Goal: Contribute content: Contribute content

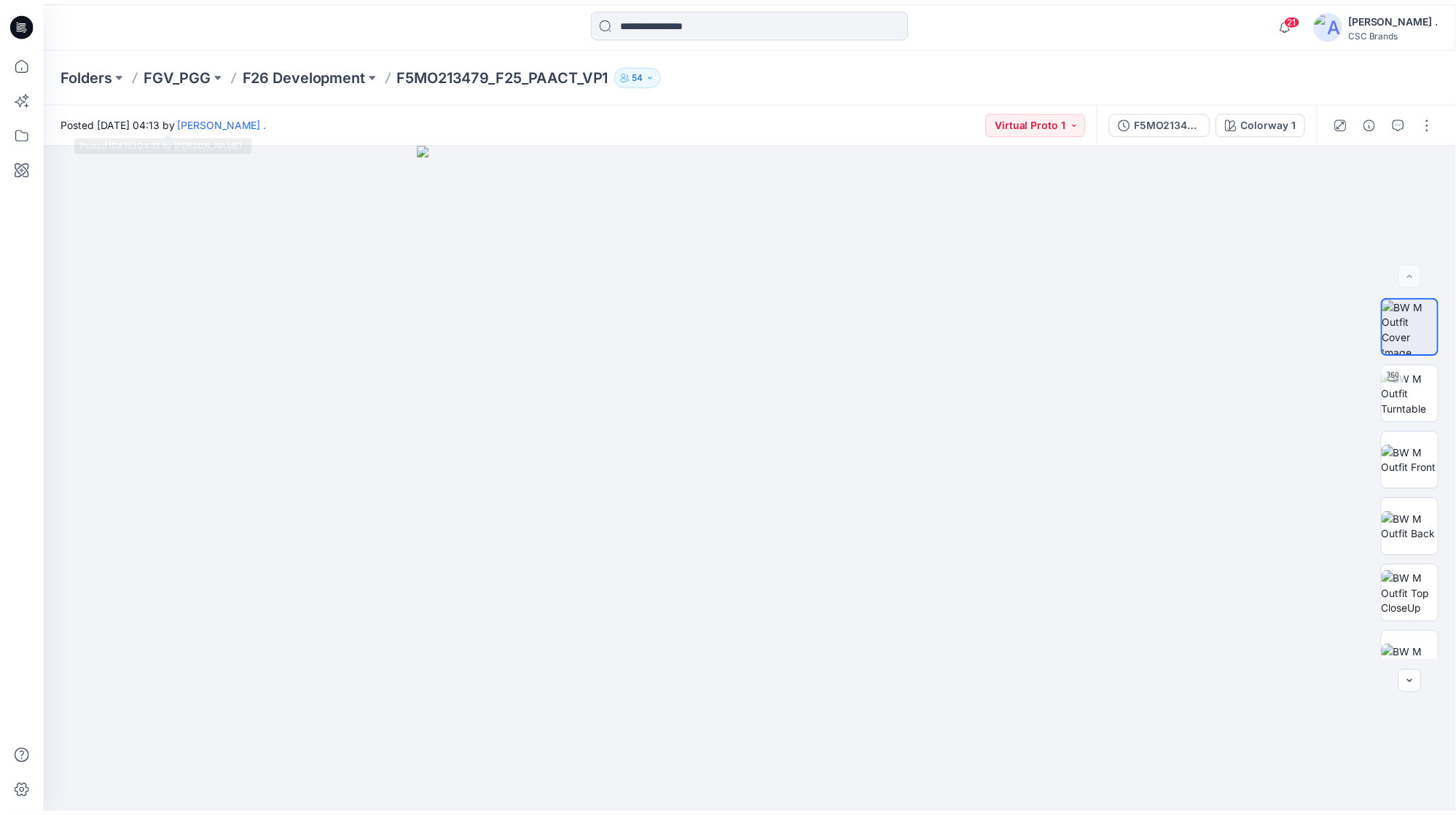
scroll to position [497, 0]
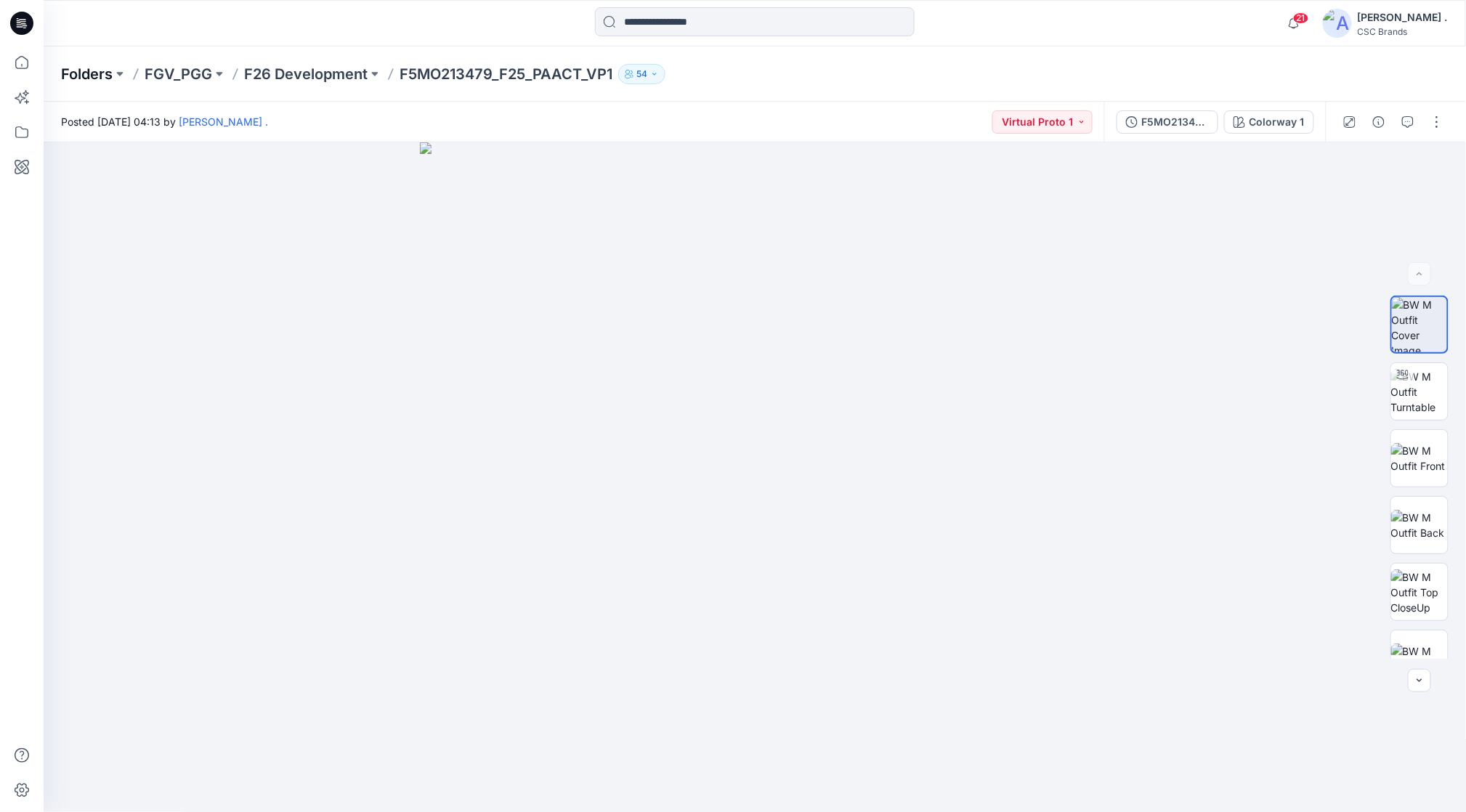
click at [93, 77] on p "Folders" at bounding box center [86, 73] width 52 height 20
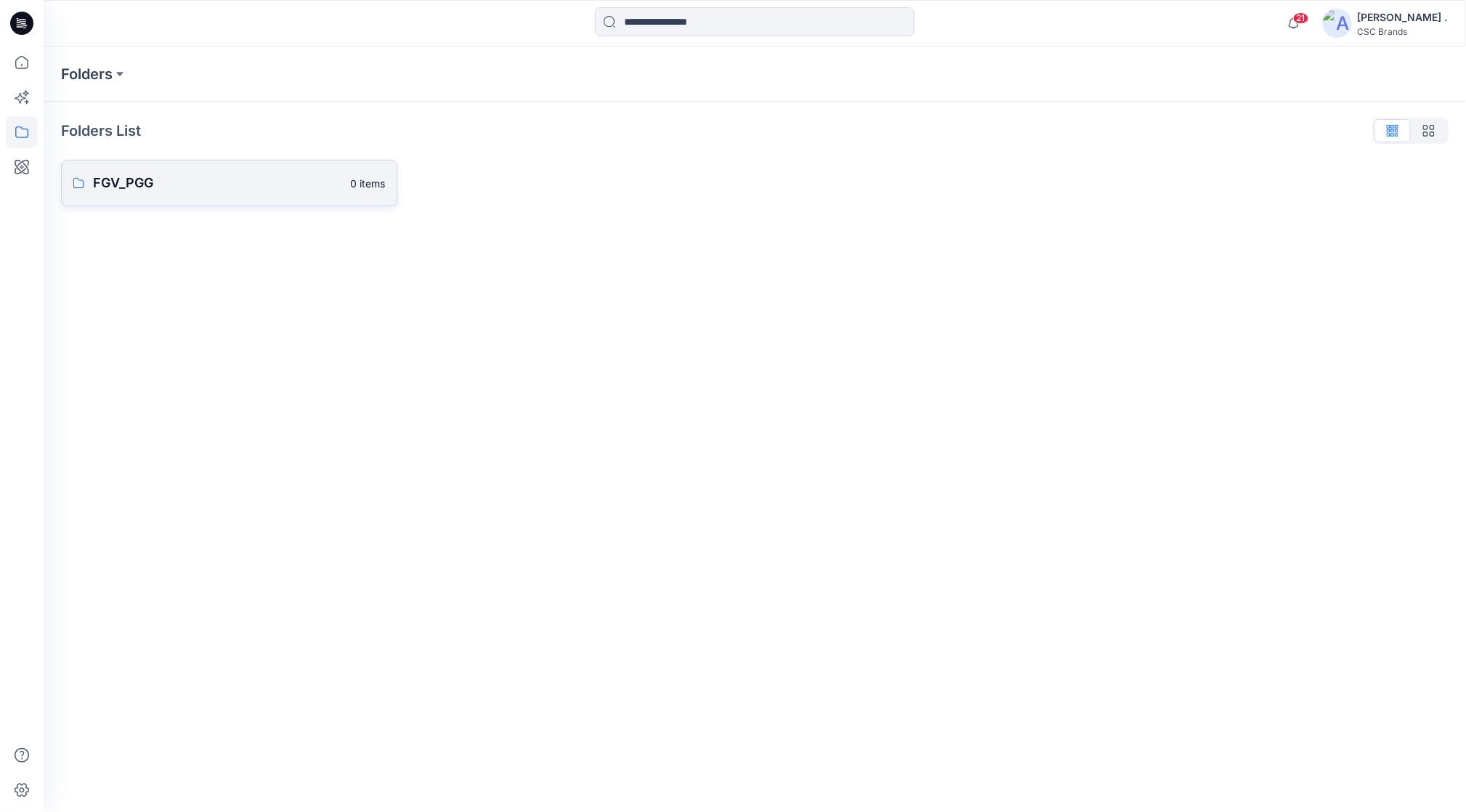
click at [135, 186] on p "FGV_PGG" at bounding box center [217, 183] width 250 height 20
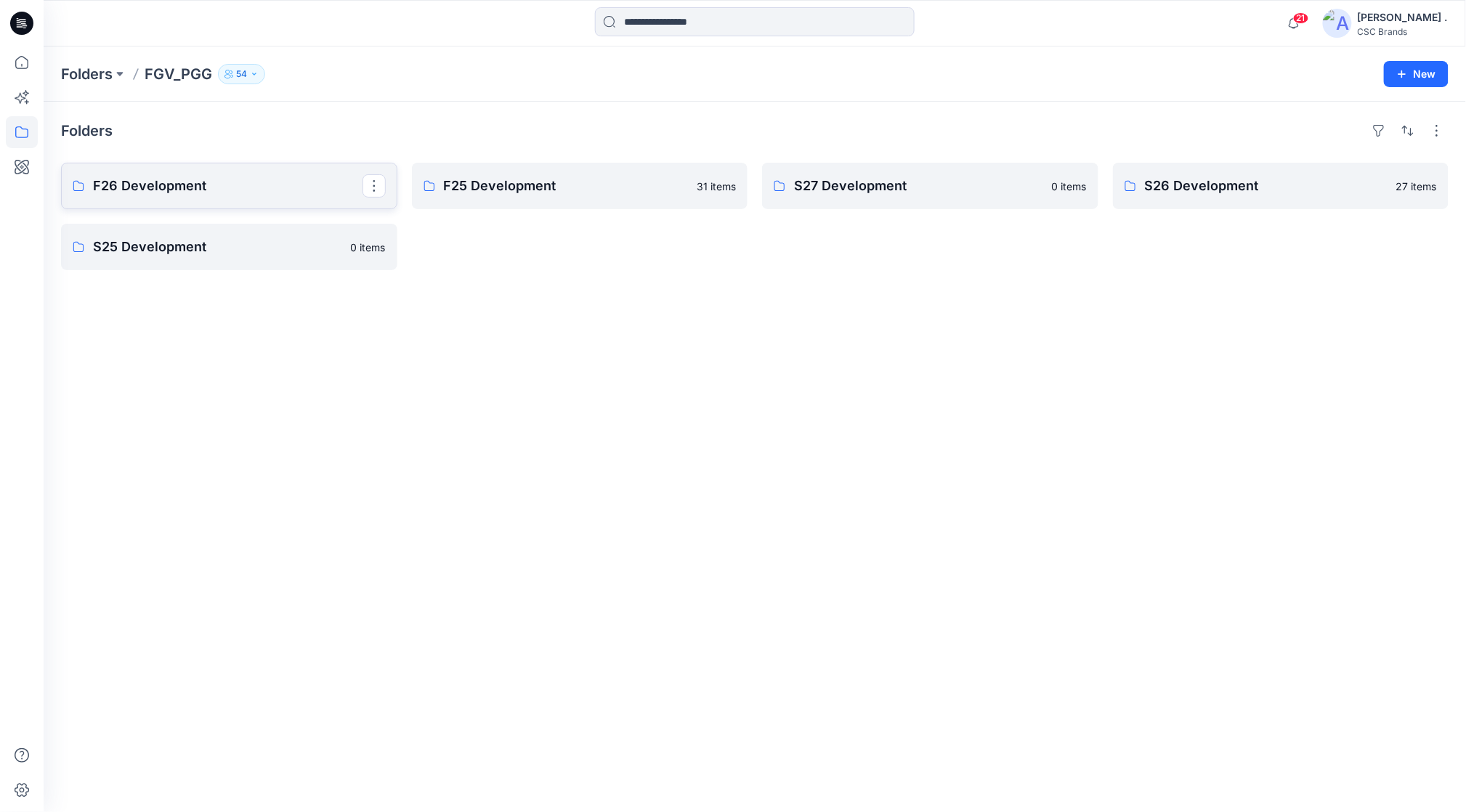
click at [184, 181] on p "F26 Development" at bounding box center [227, 186] width 270 height 20
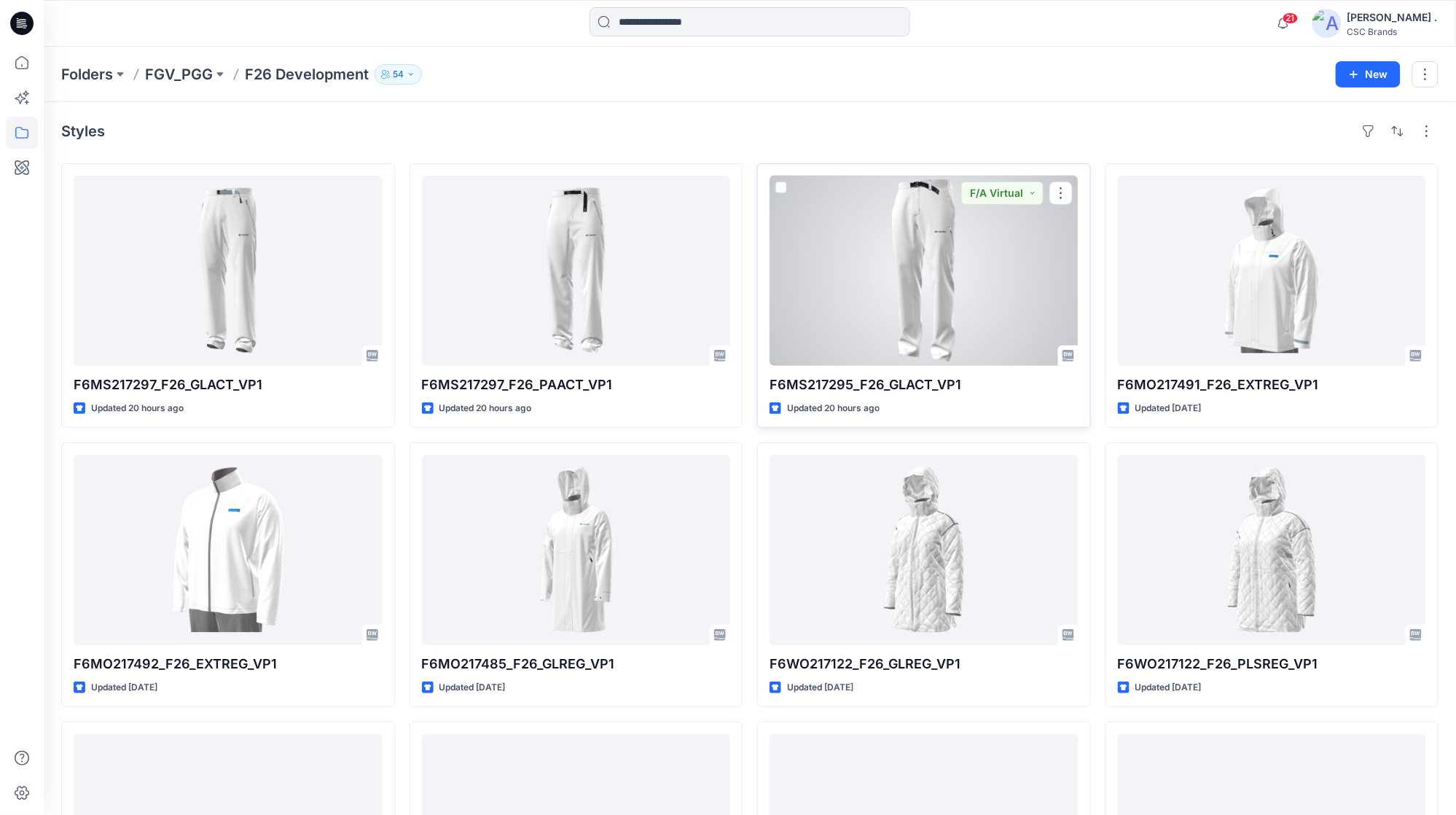
click at [933, 272] on div at bounding box center [923, 270] width 309 height 190
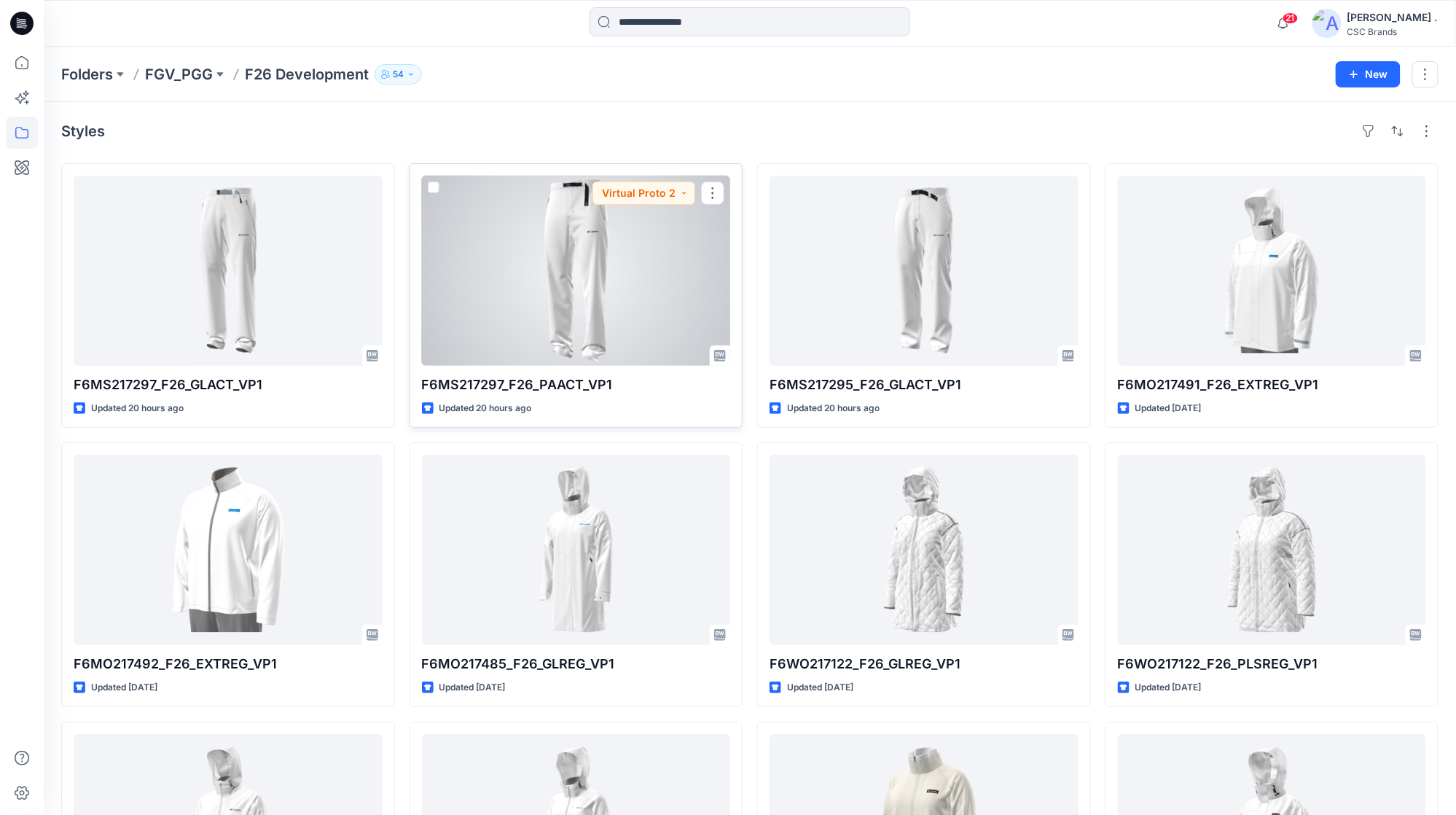
click at [572, 284] on div at bounding box center [575, 270] width 309 height 190
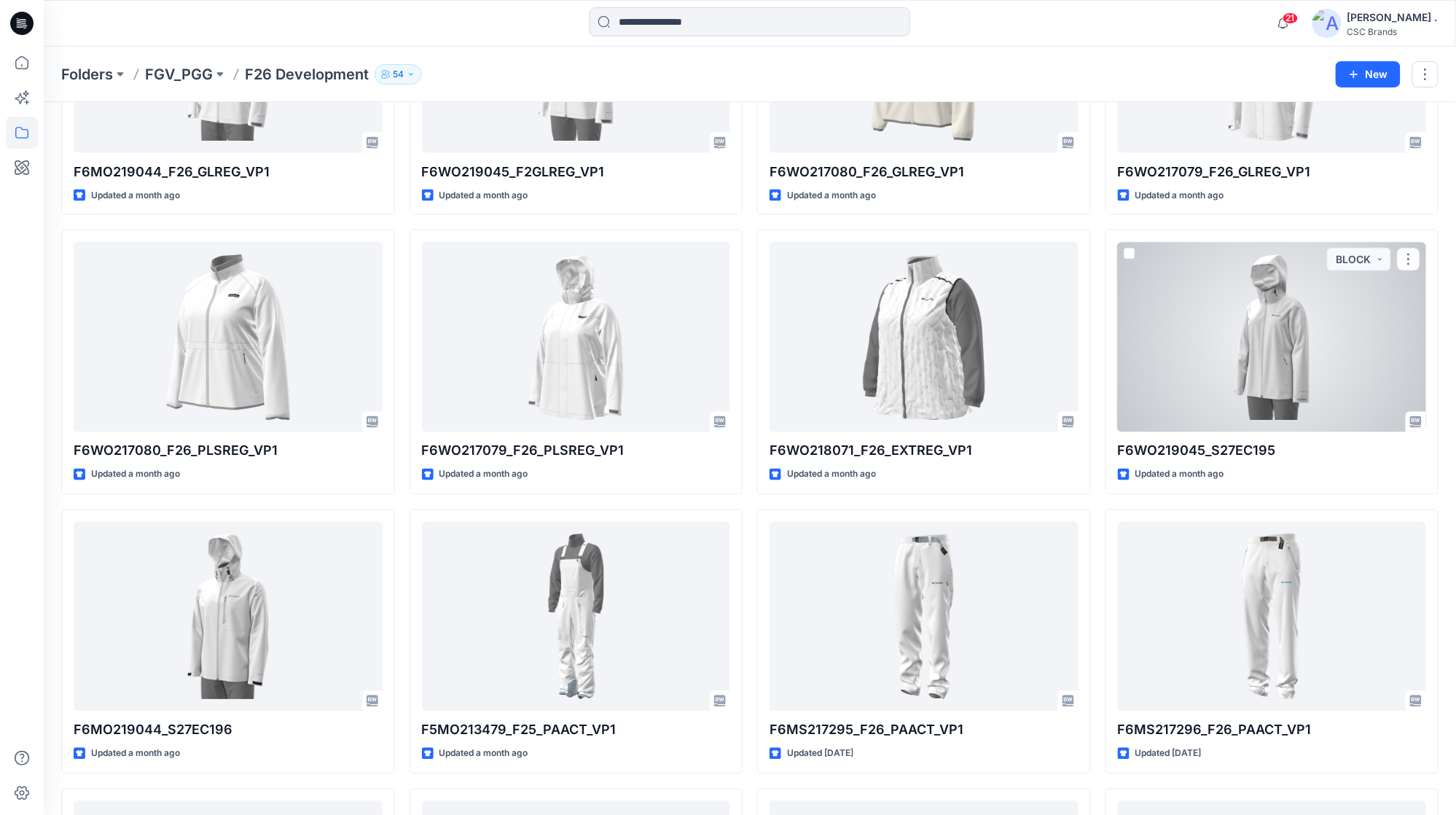
scroll to position [777, 0]
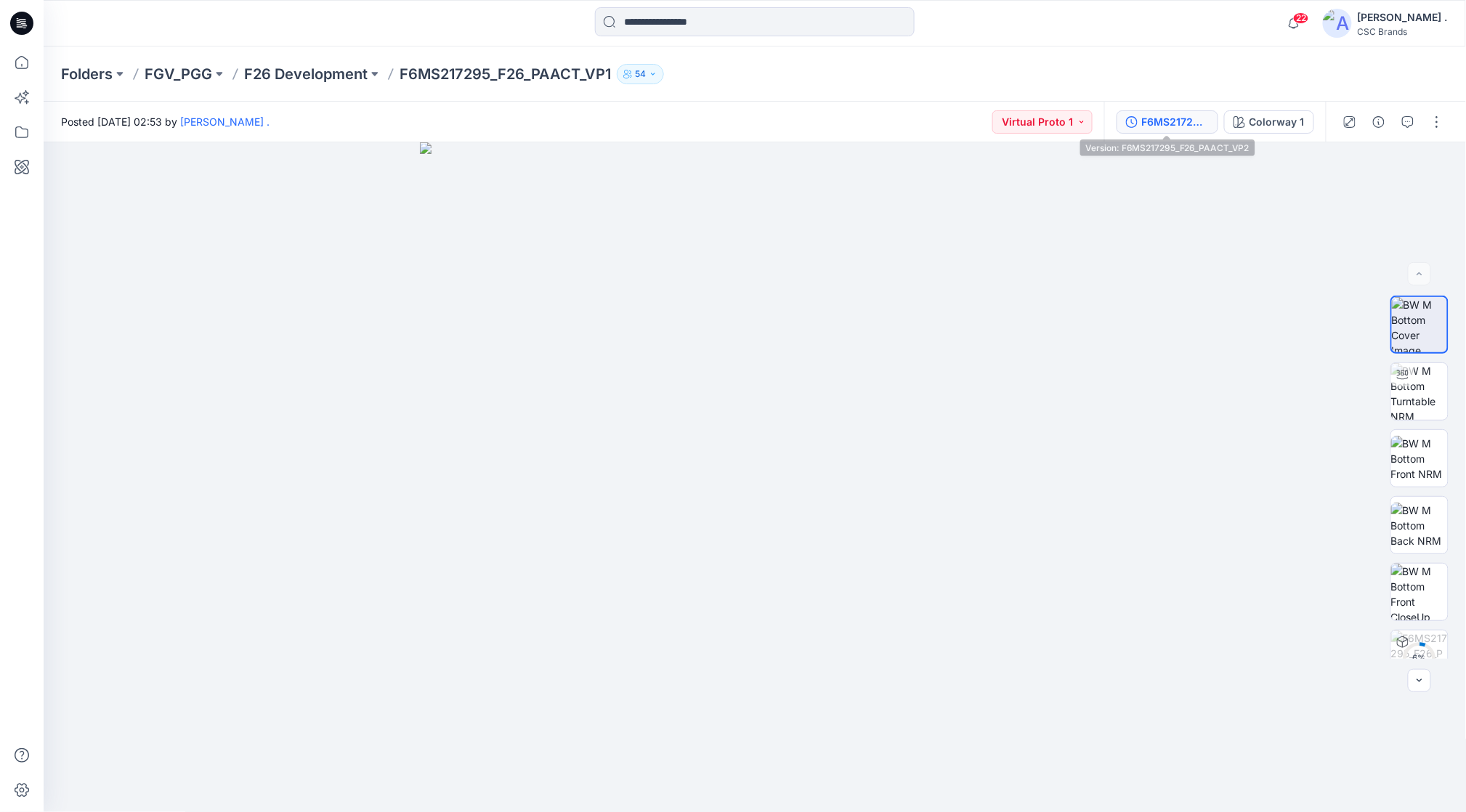
click at [1195, 119] on div "F6MS217295_F26_PAACT_VP2" at bounding box center [1176, 122] width 67 height 16
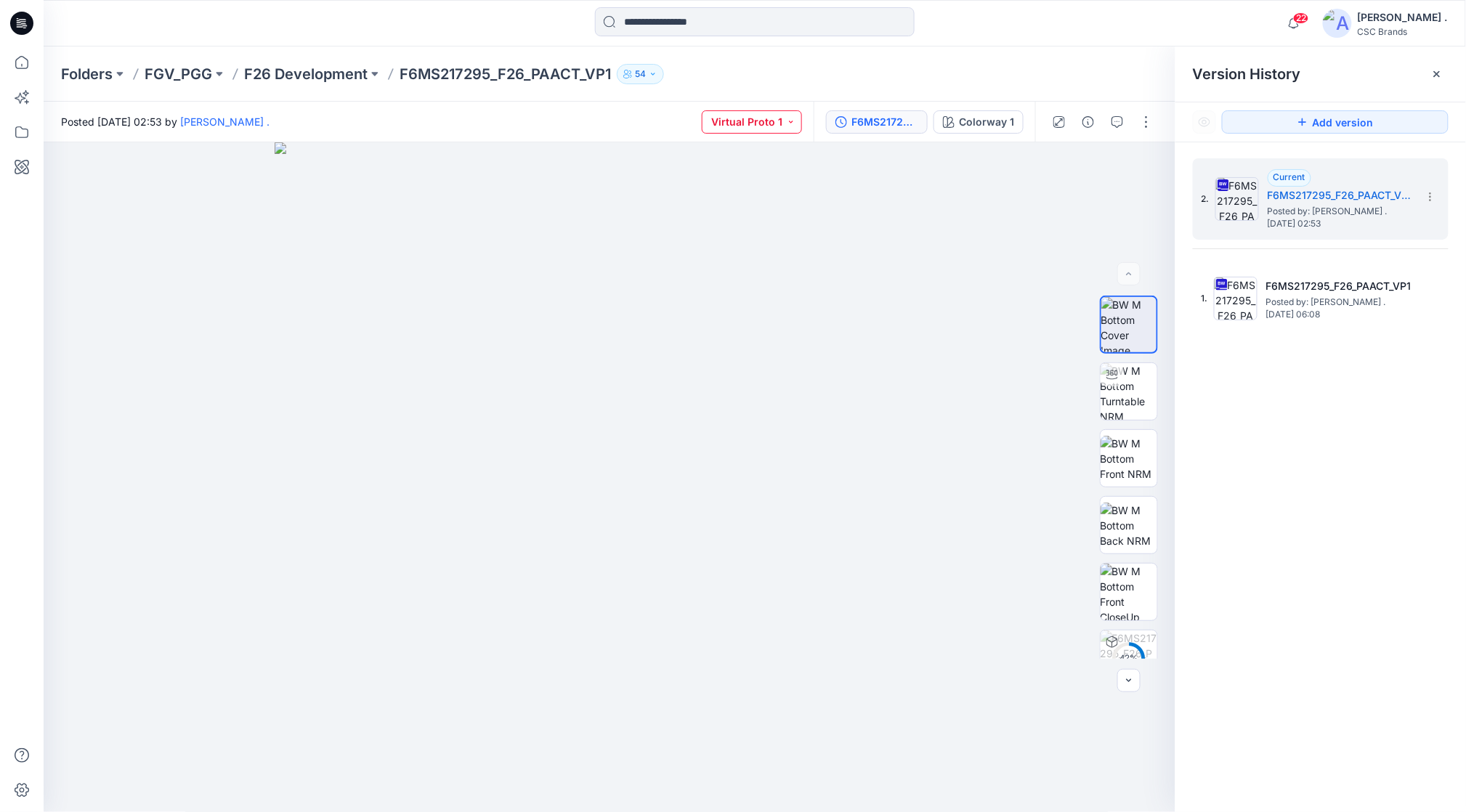
click at [791, 116] on button "Virtual Proto 1" at bounding box center [752, 122] width 100 height 24
click at [748, 228] on p "Virtual Proto 2" at bounding box center [733, 221] width 68 height 19
click at [1145, 119] on button "button" at bounding box center [1146, 122] width 24 height 24
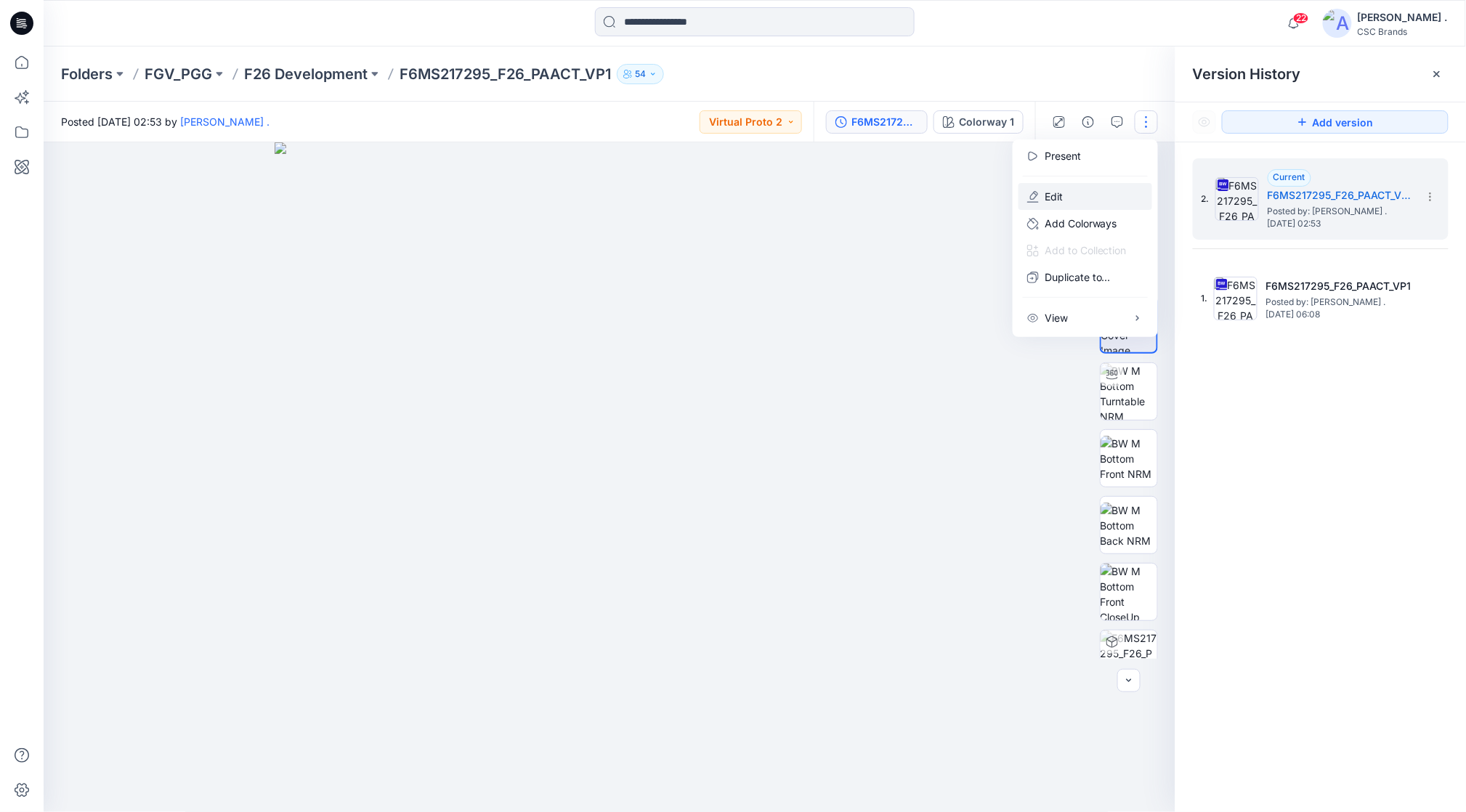
click at [1079, 201] on button "Edit" at bounding box center [1085, 197] width 133 height 27
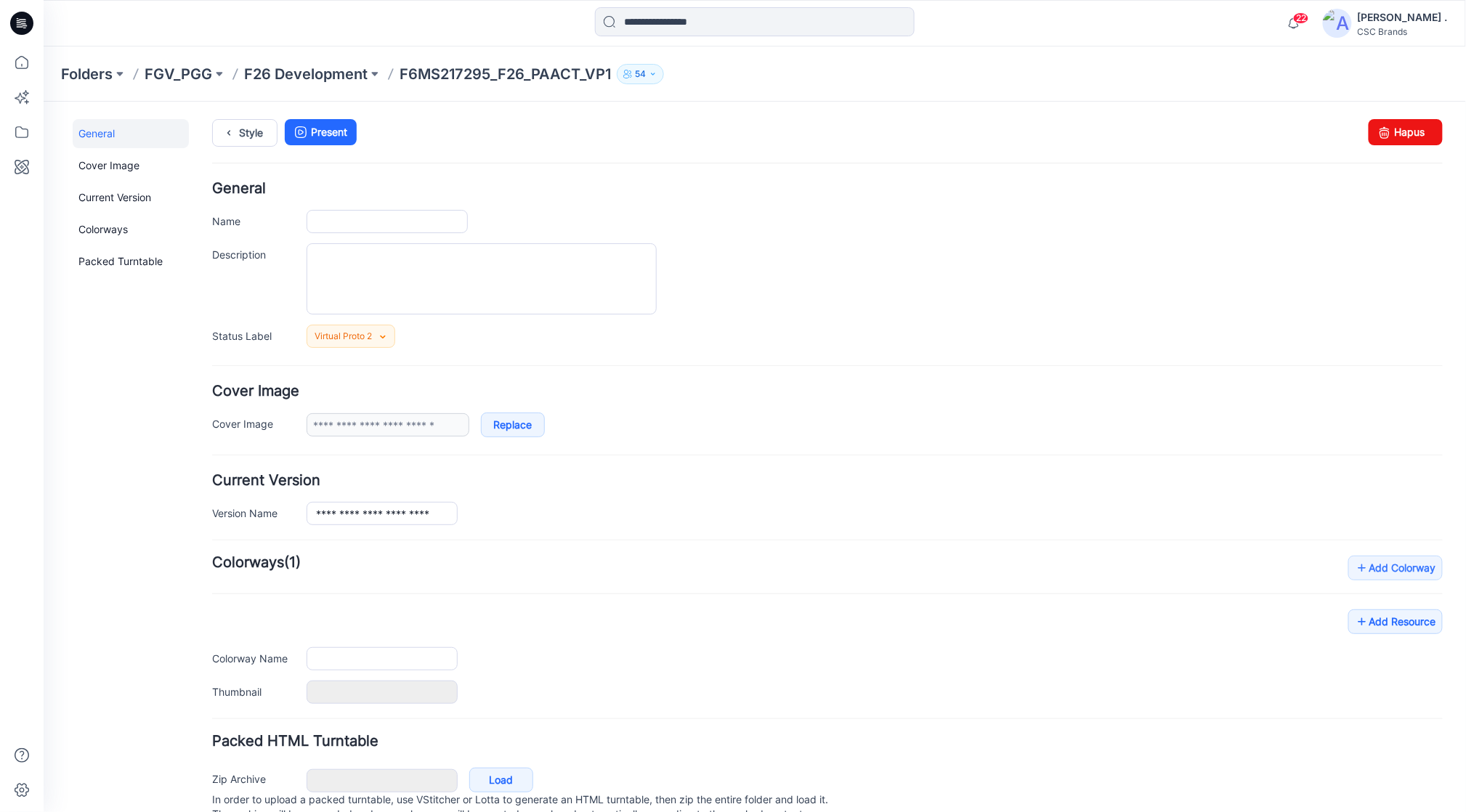
type input "**********"
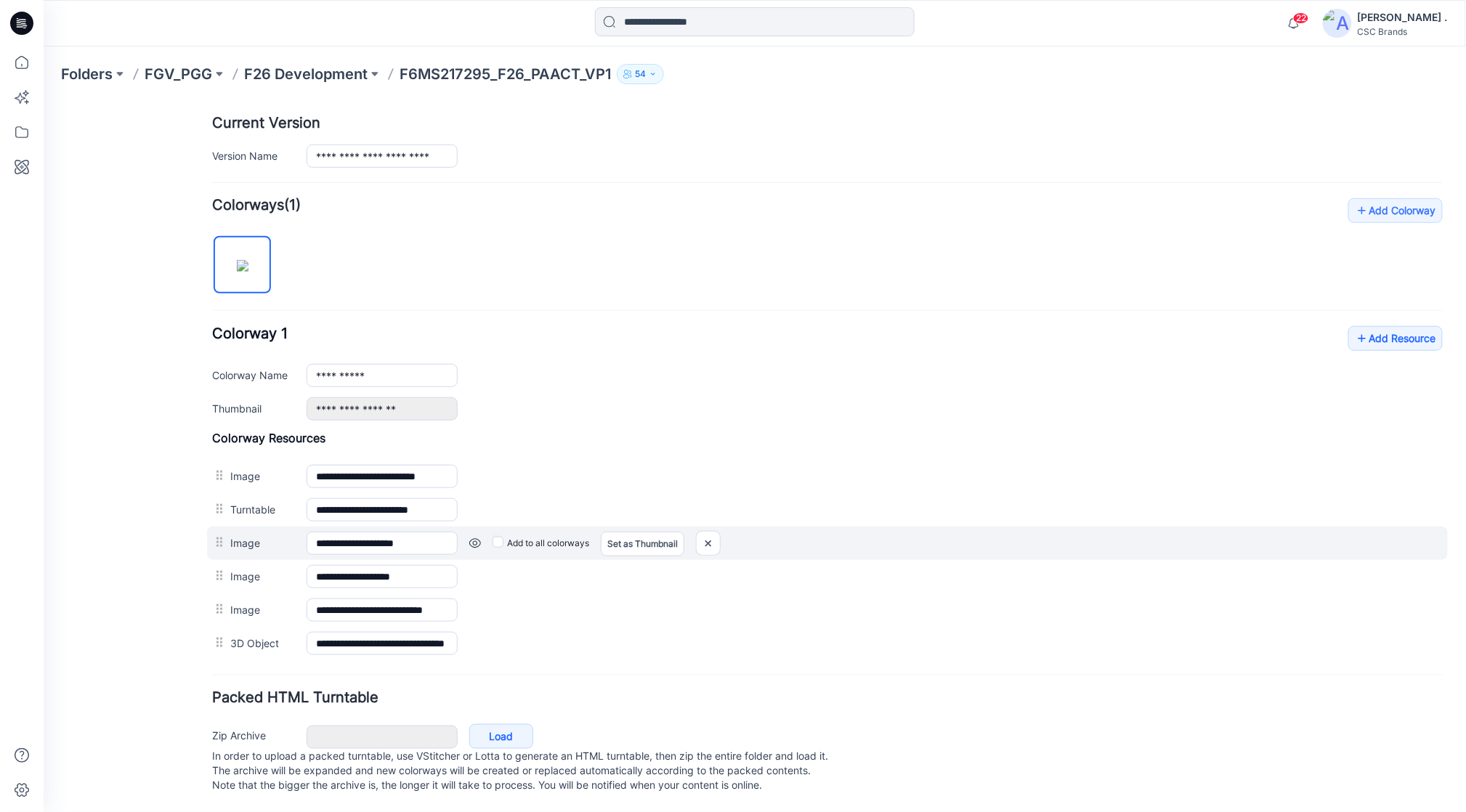
scroll to position [380, 0]
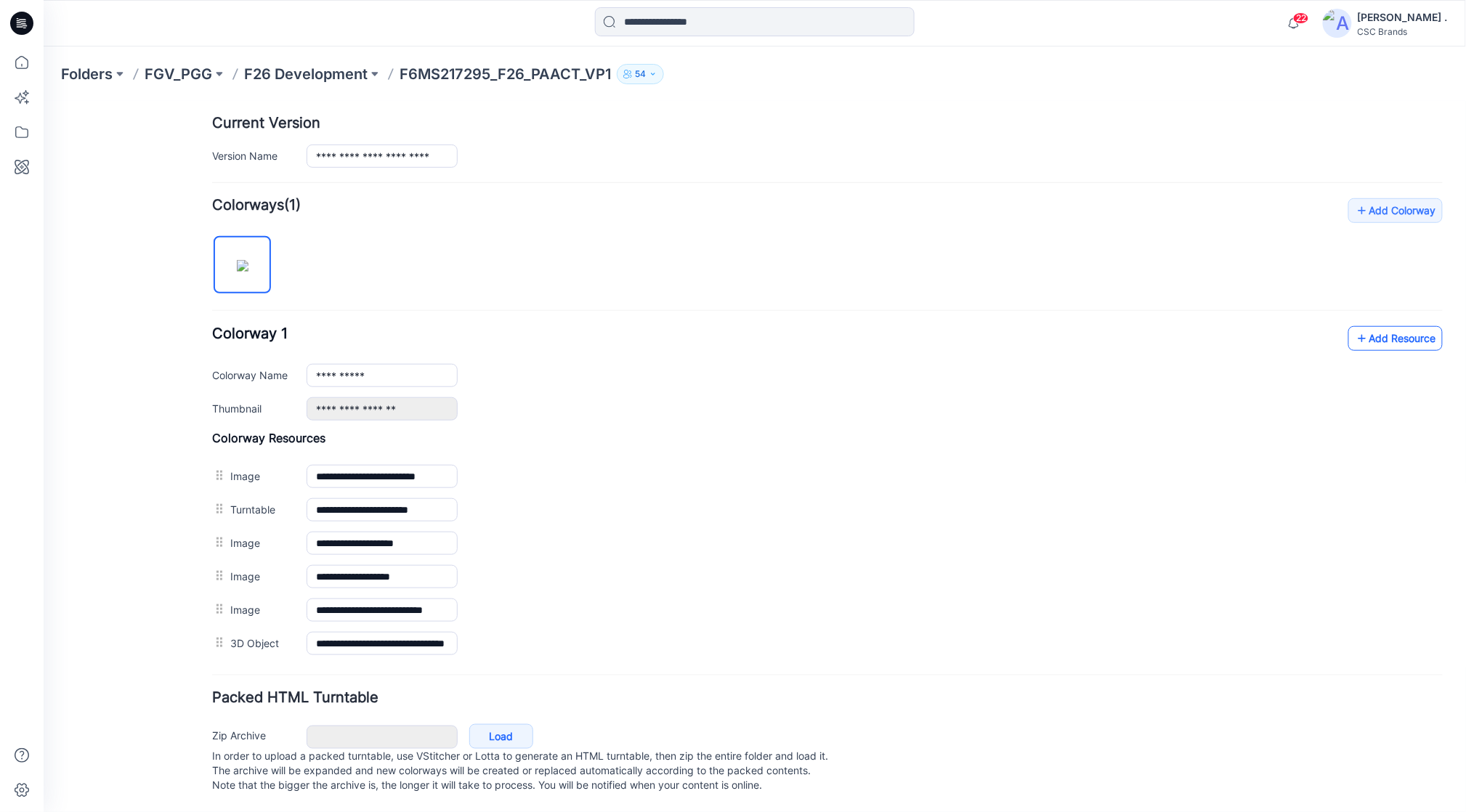
click at [1363, 328] on link "Add Resource" at bounding box center [1395, 338] width 94 height 24
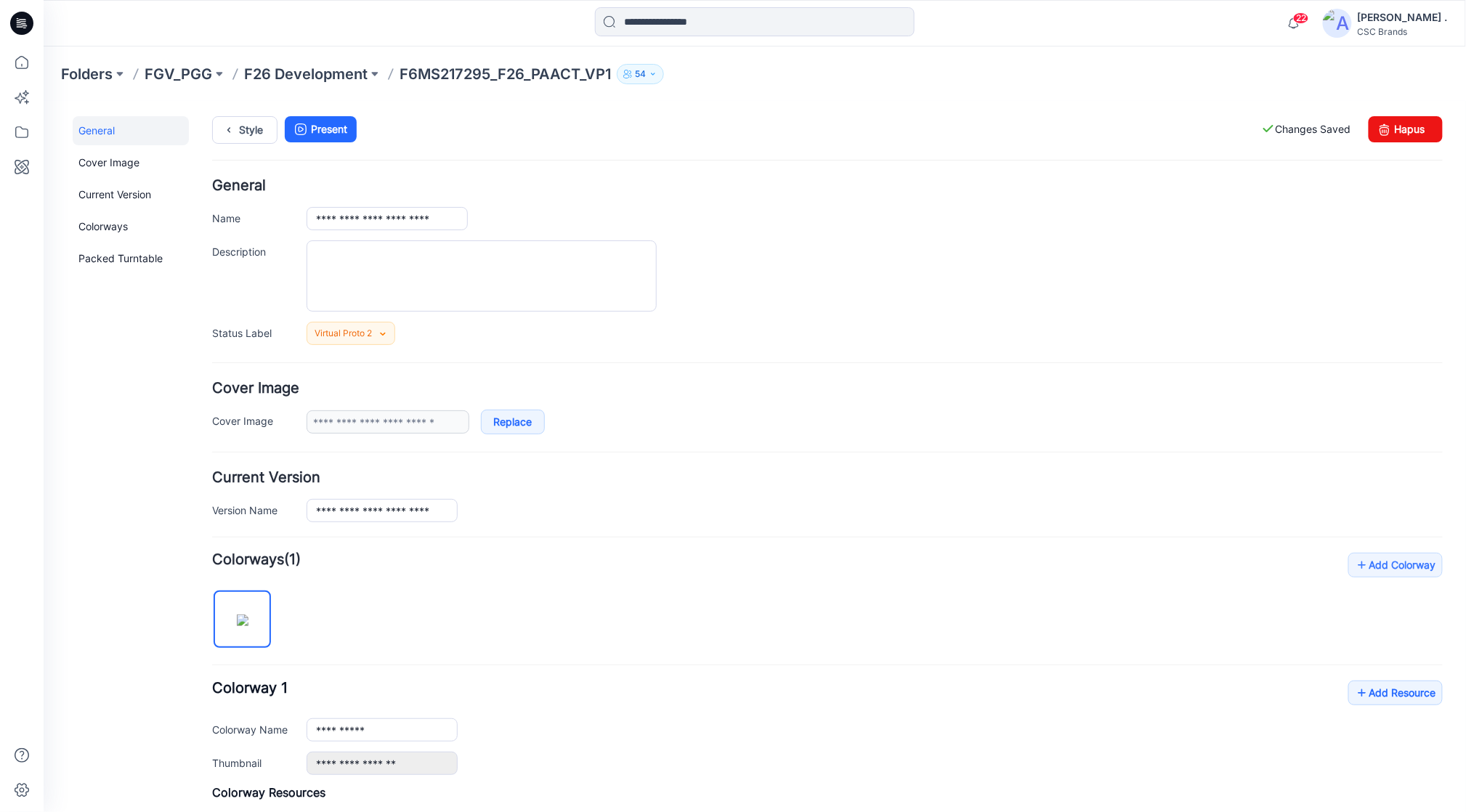
scroll to position [0, 0]
click at [256, 142] on link "Style" at bounding box center [244, 132] width 65 height 27
